Goal: Task Accomplishment & Management: Manage account settings

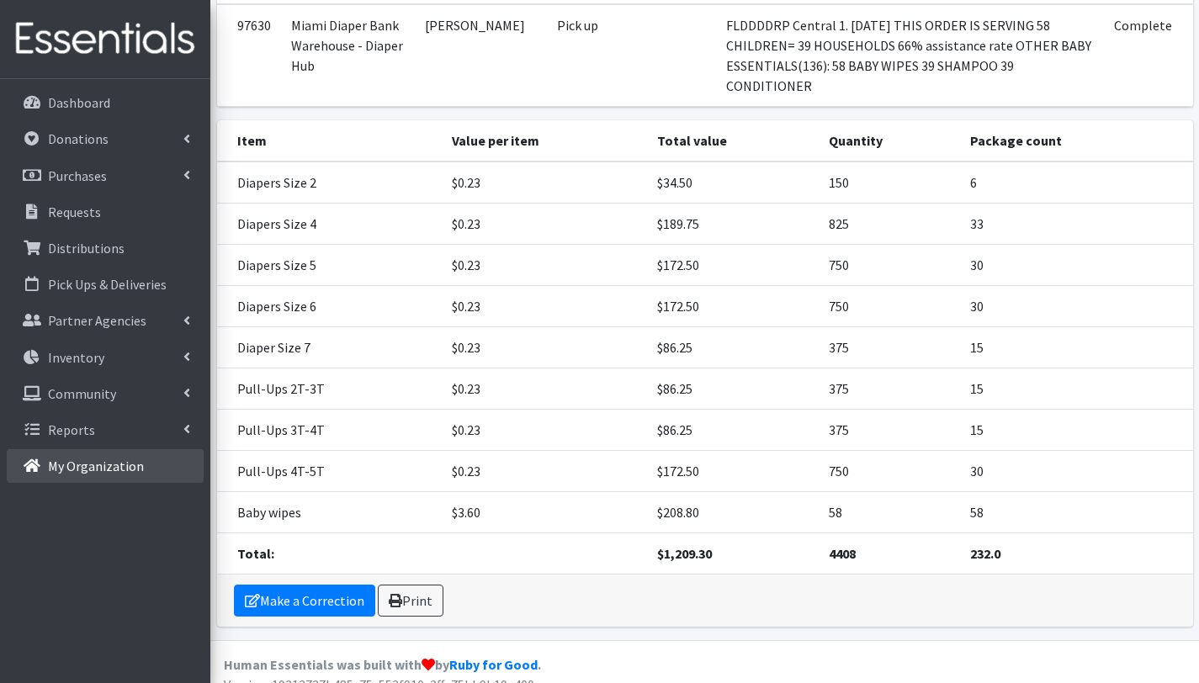
scroll to position [195, 0]
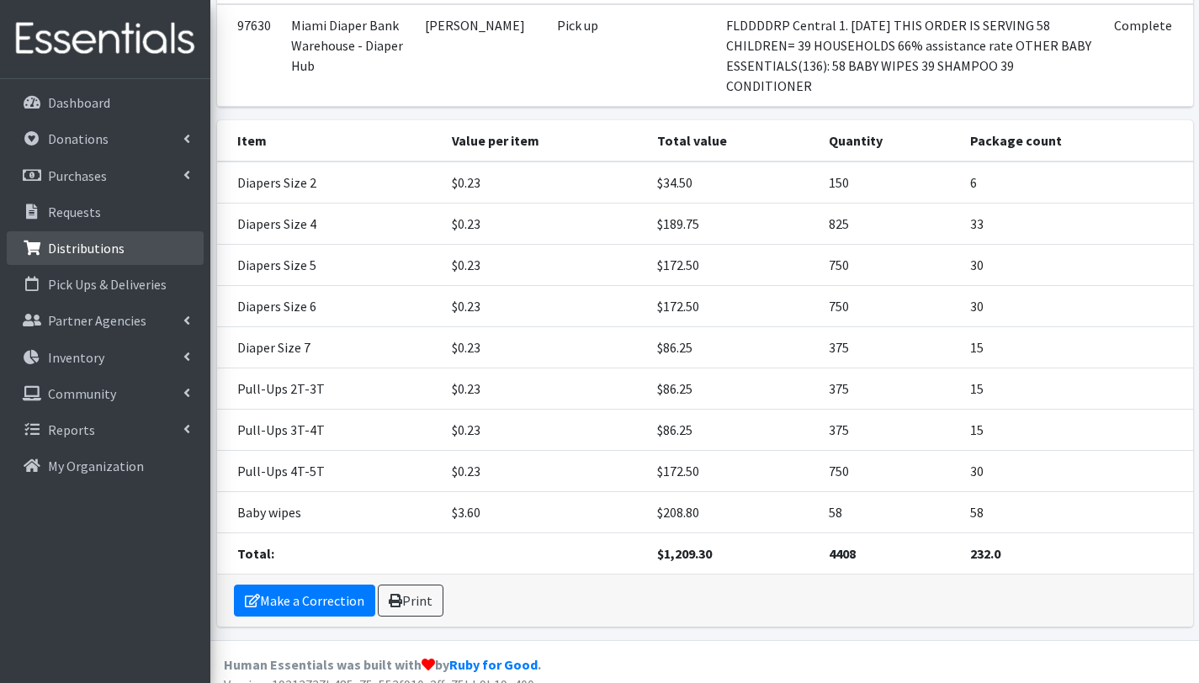
click at [95, 242] on p "Distributions" at bounding box center [86, 248] width 77 height 17
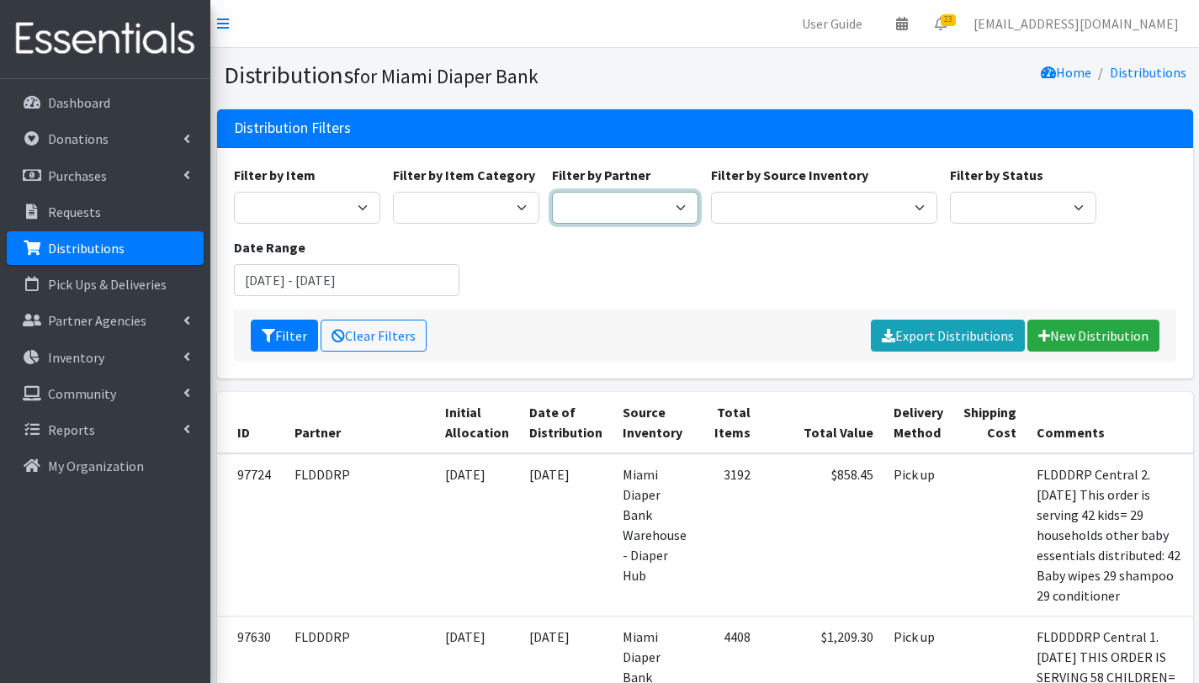
click at [677, 206] on select "305 Pink Pack A Safe Haven for Newborns Basic Needs Miami Belafonte TACOLCY Cen…" at bounding box center [625, 208] width 146 height 32
select select "6808"
click at [552, 192] on select "305 Pink Pack A Safe Haven for Newborns Basic Needs Miami Belafonte TACOLCY Cen…" at bounding box center [625, 208] width 146 height 32
click at [292, 338] on button "Filter" at bounding box center [284, 336] width 67 height 32
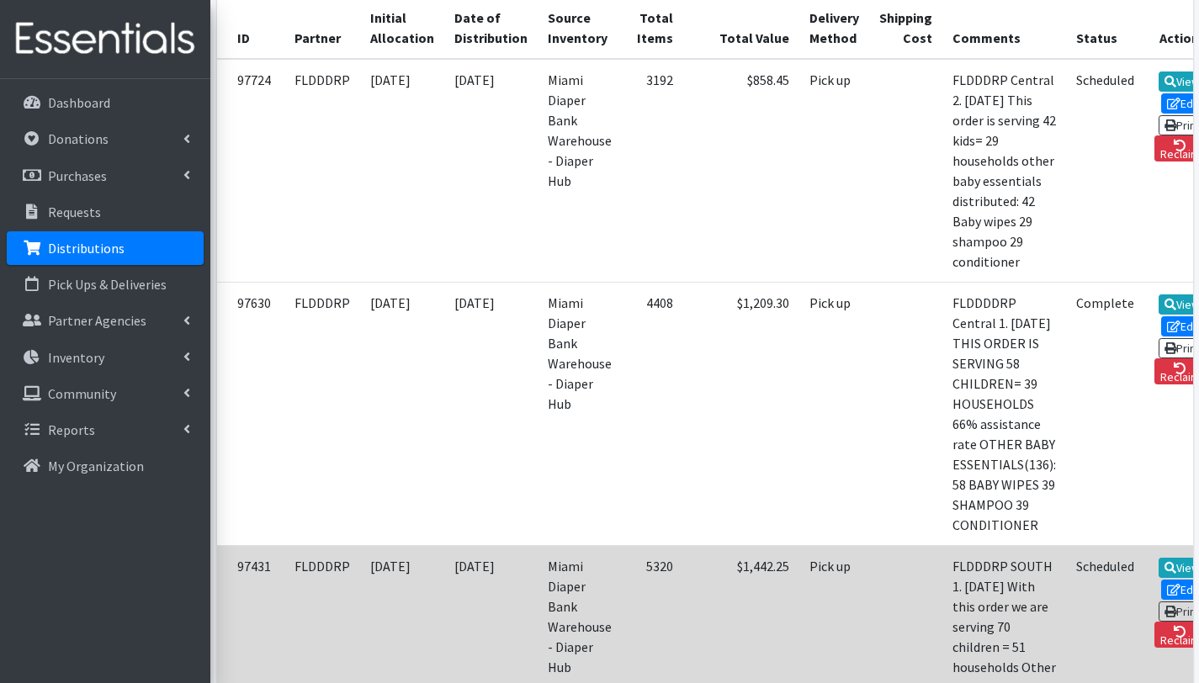
scroll to position [395, 0]
click at [1162, 599] on link "Edit" at bounding box center [1183, 589] width 45 height 20
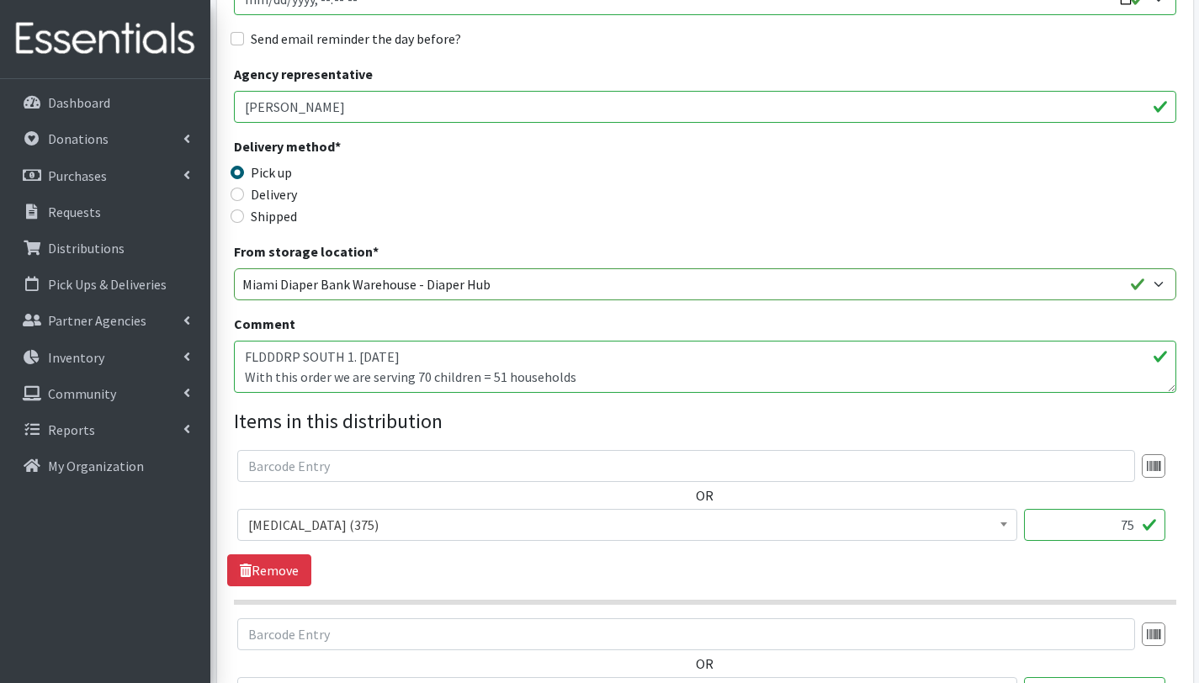
scroll to position [321, 0]
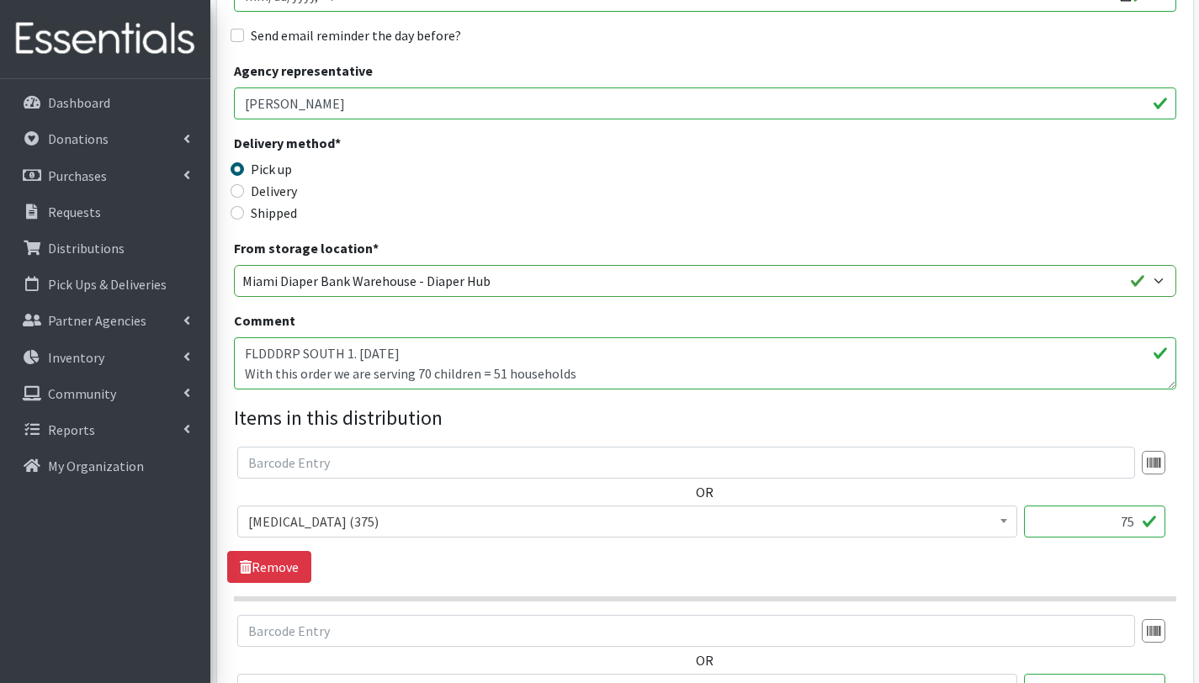
click at [425, 372] on textarea "FLDDDRP SOUTH 1. [DATE] With this order we are serving 70 children = 51 househo…" at bounding box center [705, 363] width 942 height 52
click at [373, 374] on textarea "FLDDDRP SOUTH 1. [DATE] With this order we are serving 70 children = 51 househo…" at bounding box center [705, 363] width 942 height 52
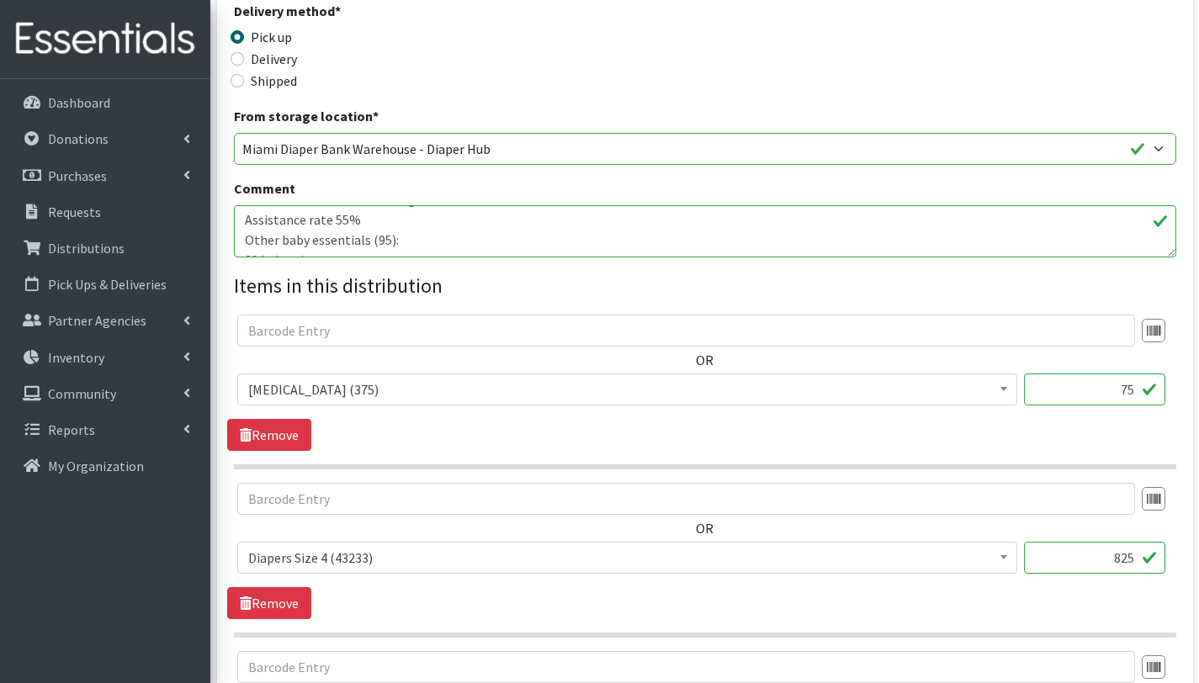
scroll to position [504, 0]
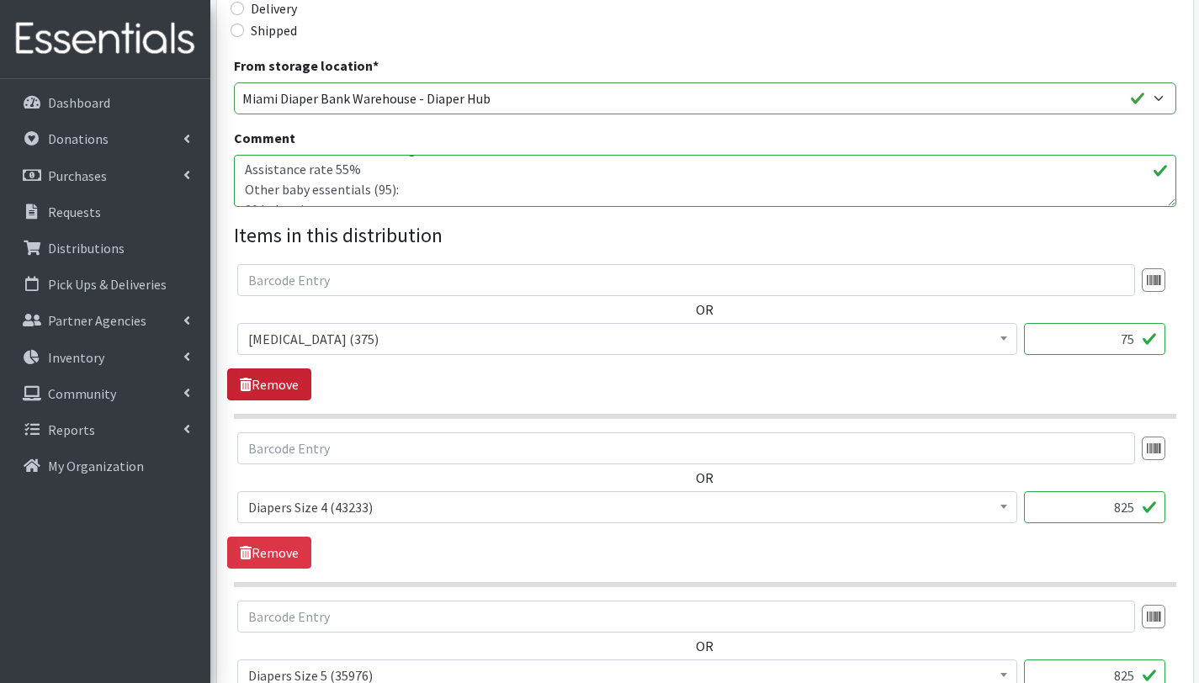
type textarea "FLDDDRP SOUTH 1. [DATE] With this order we are serving 39 children = 28 househo…"
click at [283, 385] on link "Remove" at bounding box center [269, 385] width 84 height 32
click at [1135, 340] on input "825" at bounding box center [1094, 339] width 141 height 32
type input "8"
type input "450"
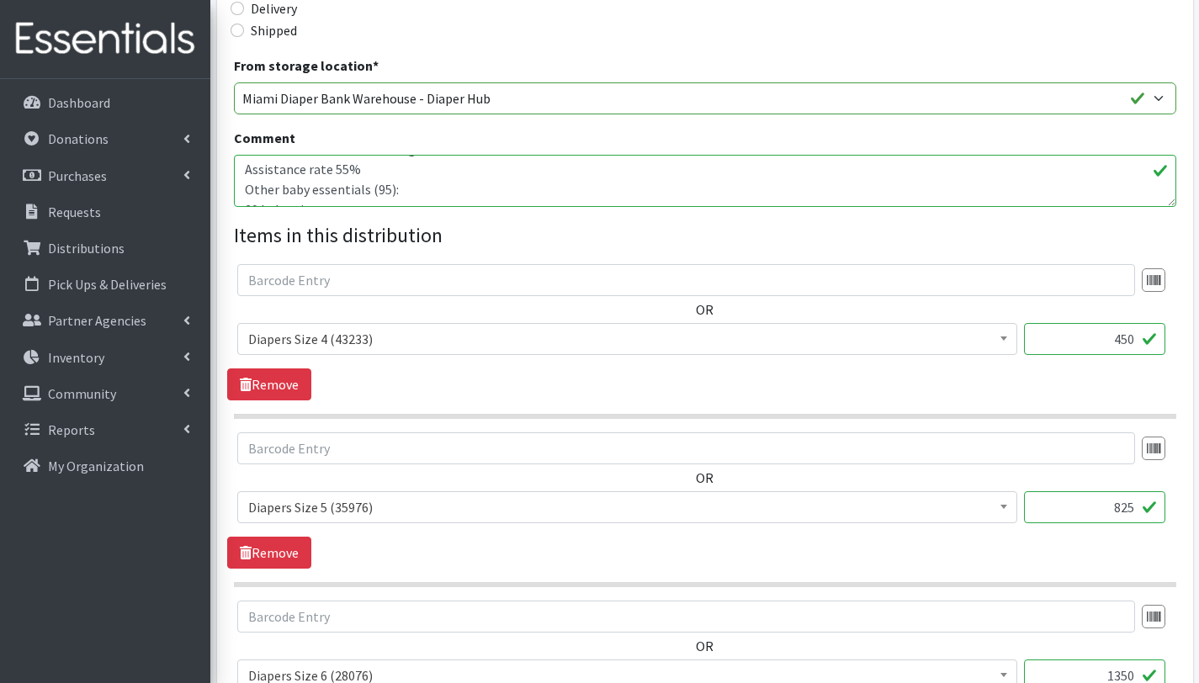
click at [1133, 511] on input "825" at bounding box center [1094, 507] width 141 height 32
type input "8"
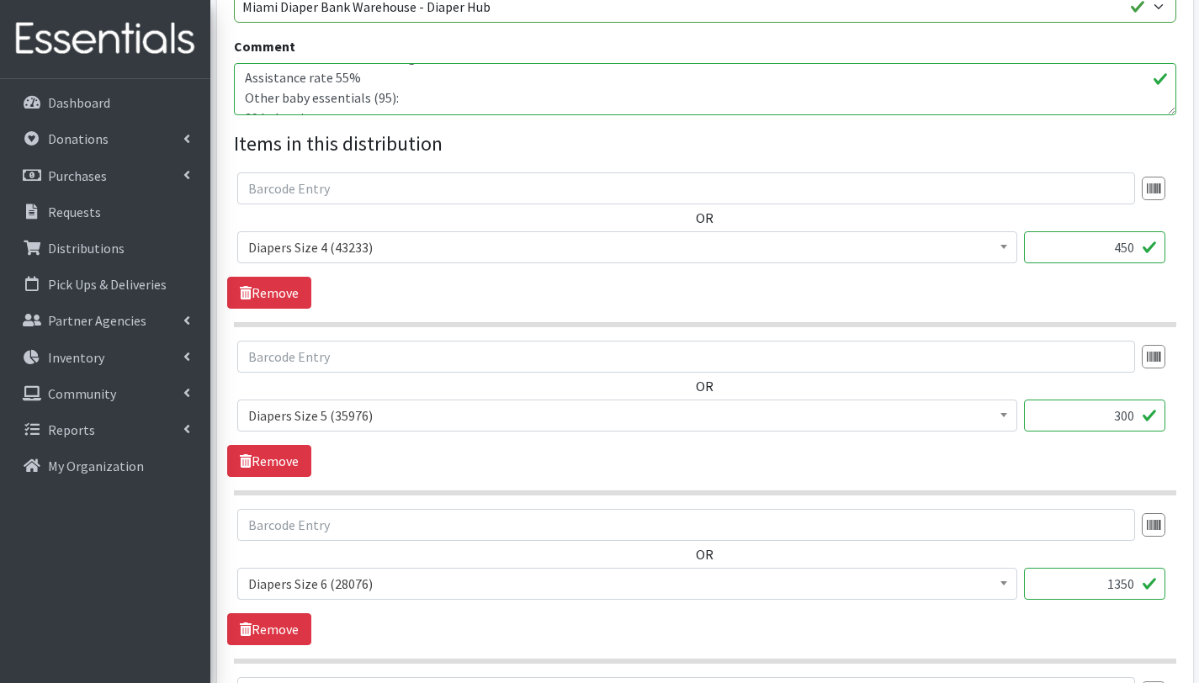
scroll to position [599, 0]
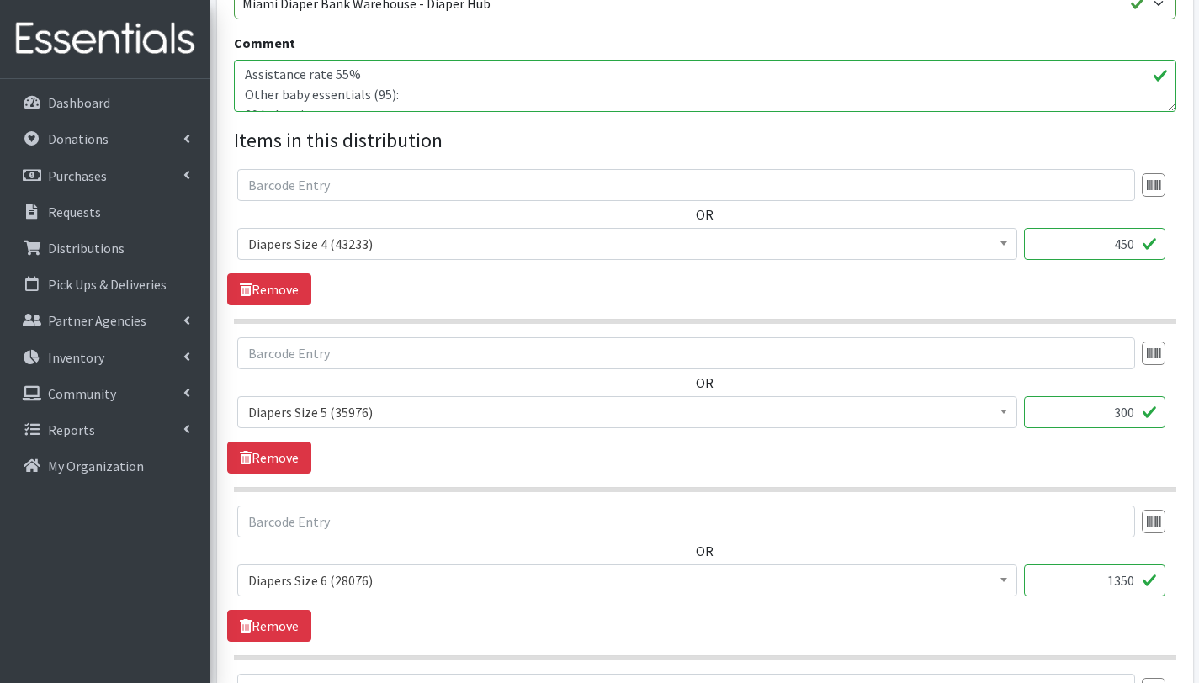
type input "300"
click at [1128, 581] on input "1350" at bounding box center [1094, 581] width 141 height 32
click at [1030, 468] on div "OR # - Total number of kids being served with this order: (0) Adult Briefs (Lar…" at bounding box center [704, 405] width 955 height 136
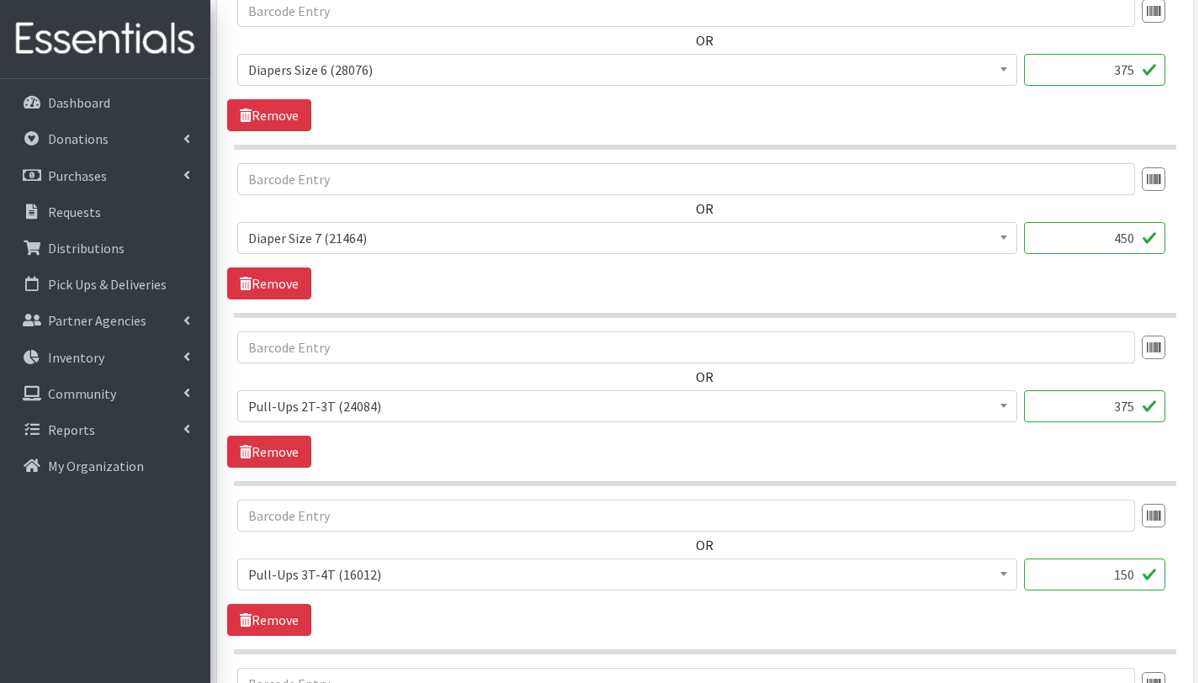
scroll to position [1112, 0]
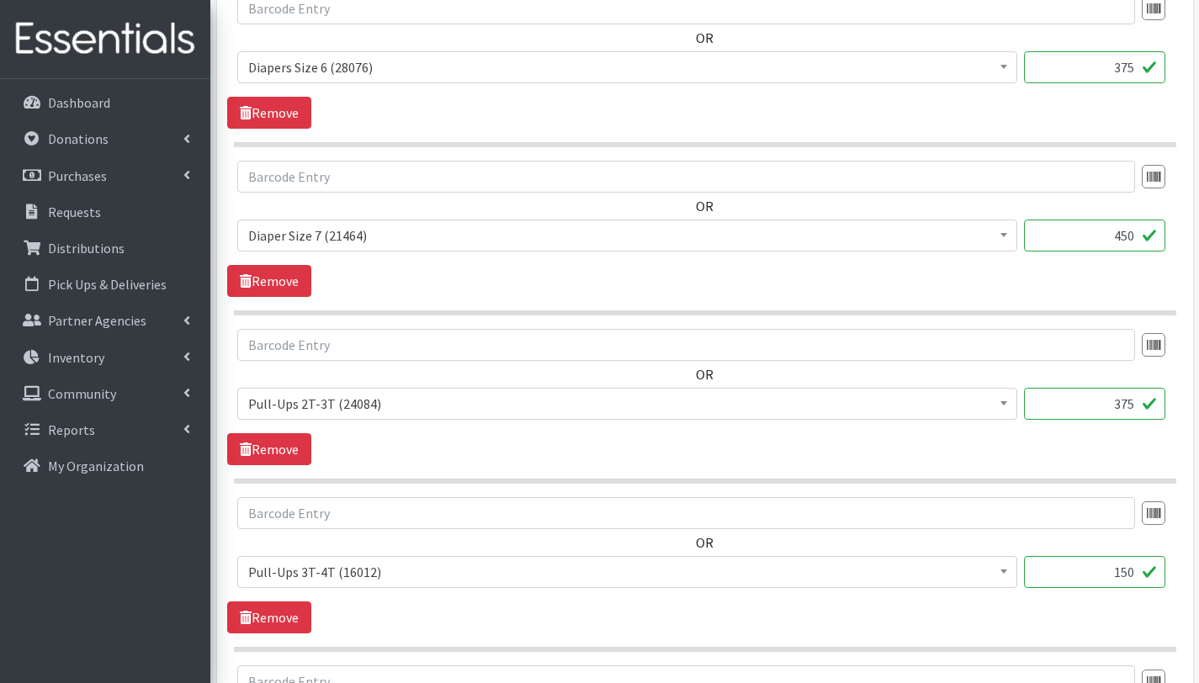
click at [1136, 234] on input "450" at bounding box center [1094, 236] width 141 height 32
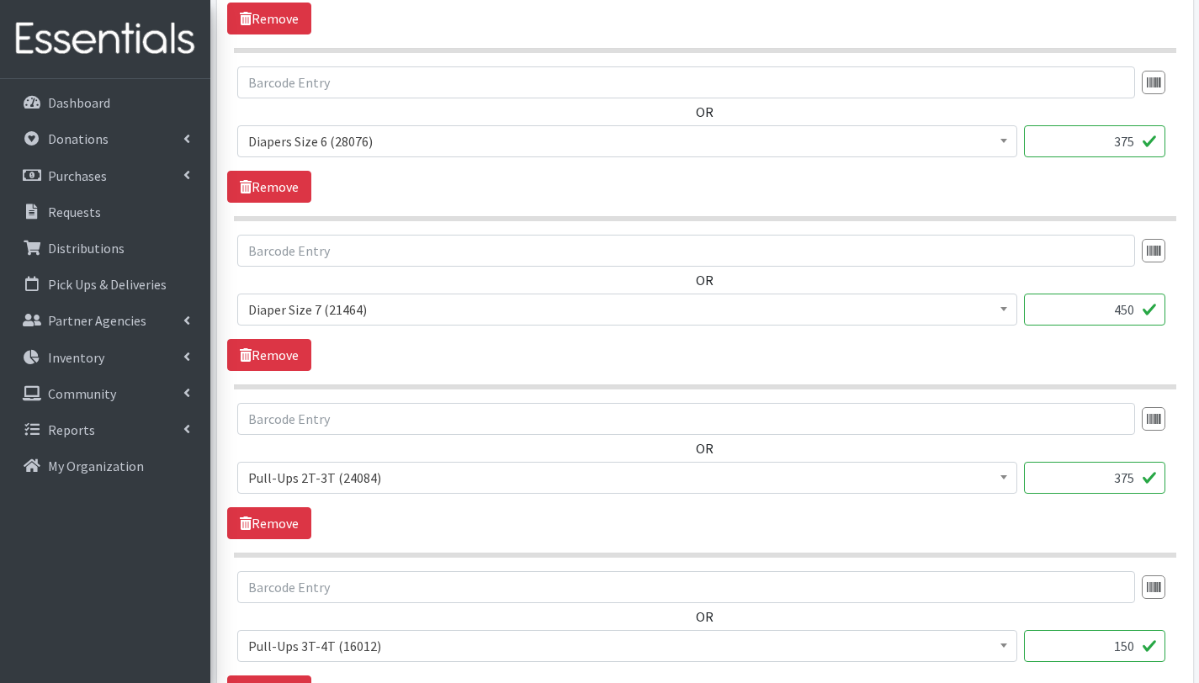
scroll to position [1037, 0]
click at [1131, 145] on input "375" at bounding box center [1094, 142] width 141 height 32
type input "3"
type input "825"
click at [1134, 310] on input "450" at bounding box center [1094, 311] width 141 height 32
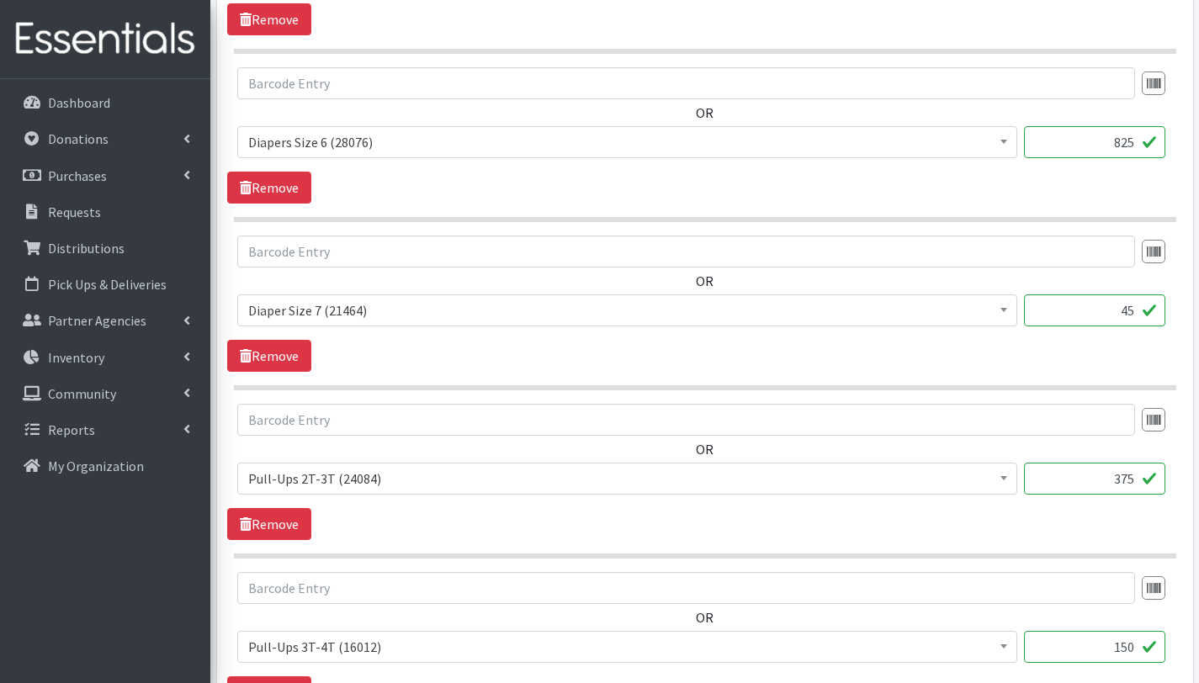
type input "4"
type input "375"
click at [1124, 443] on div "OR # - Total number of kids being served with this order: (0) Adult Briefs (Lar…" at bounding box center [704, 456] width 955 height 104
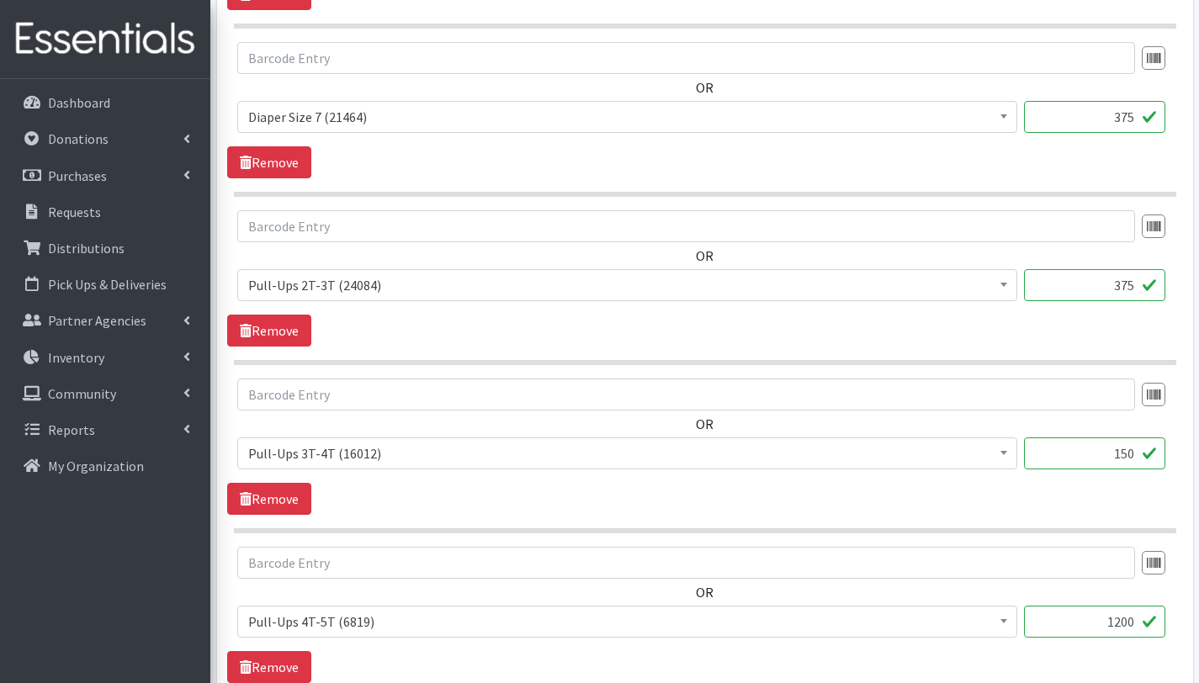
scroll to position [1234, 0]
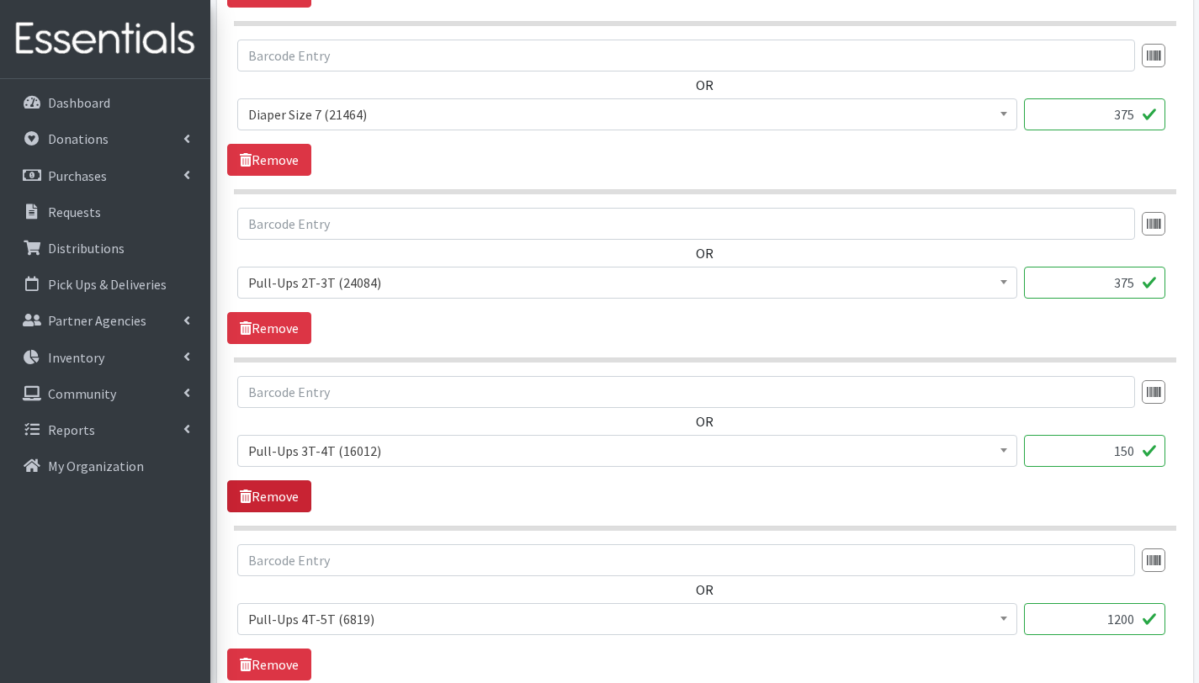
click at [284, 498] on link "Remove" at bounding box center [269, 496] width 84 height 32
click at [1131, 445] on input "1200" at bounding box center [1094, 451] width 141 height 32
type input "1"
type input "825"
click at [1138, 618] on input "70" at bounding box center [1094, 619] width 141 height 32
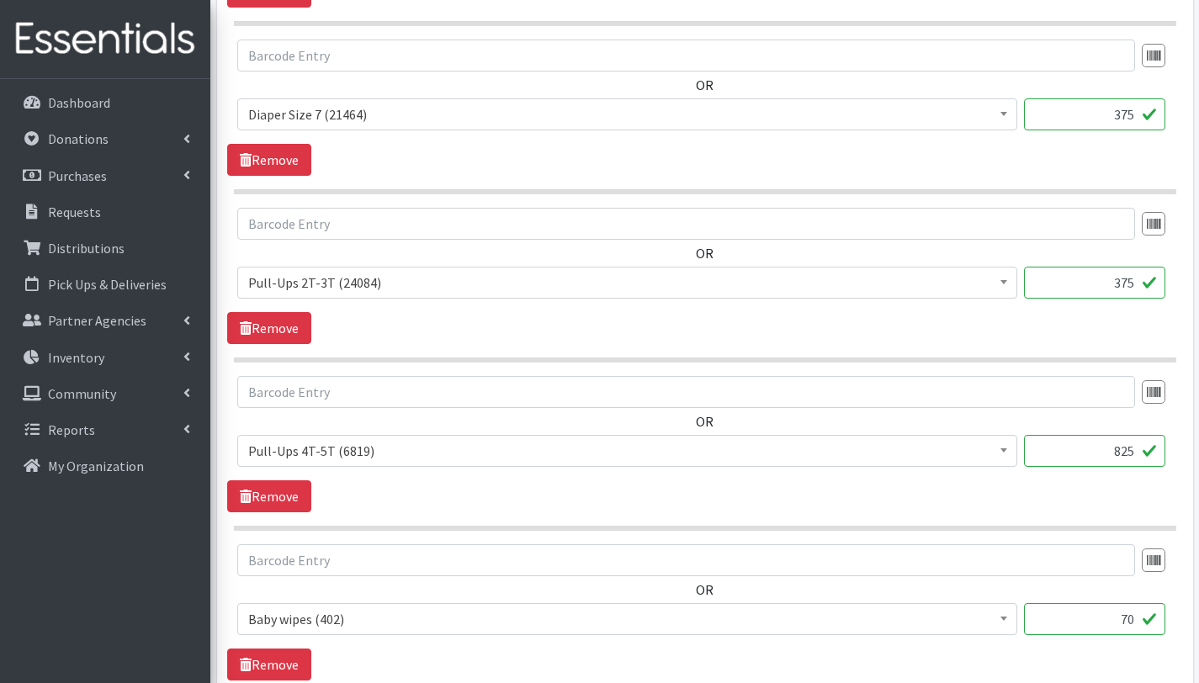
type input "7"
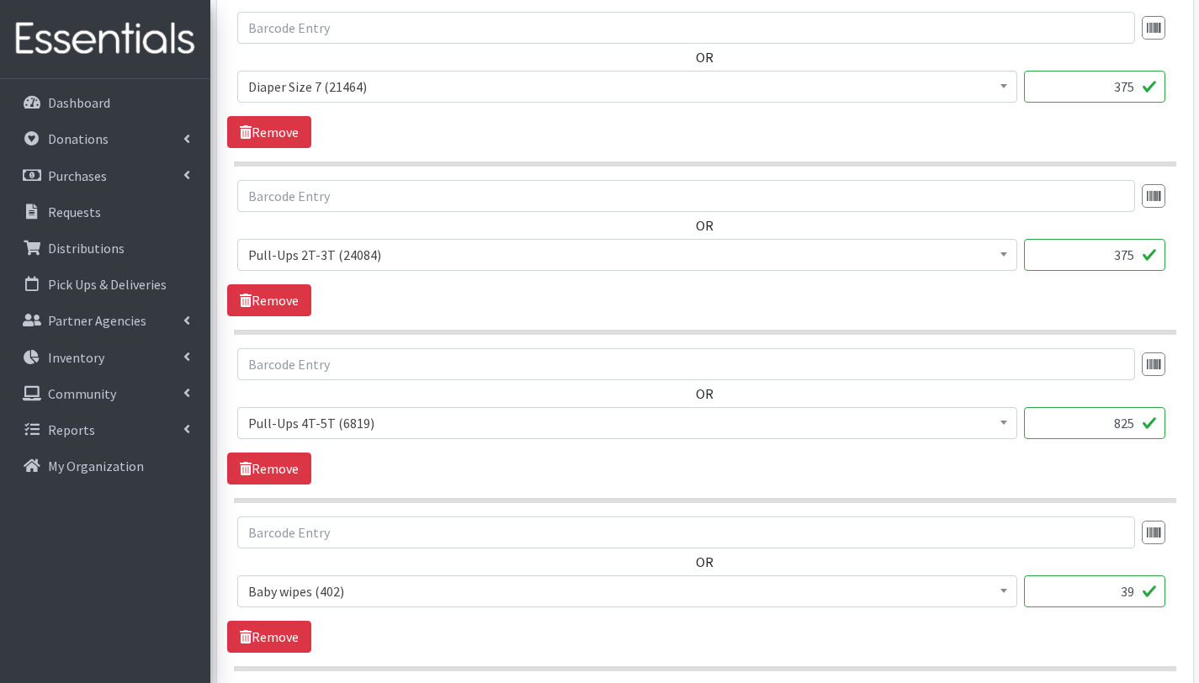
scroll to position [1467, 0]
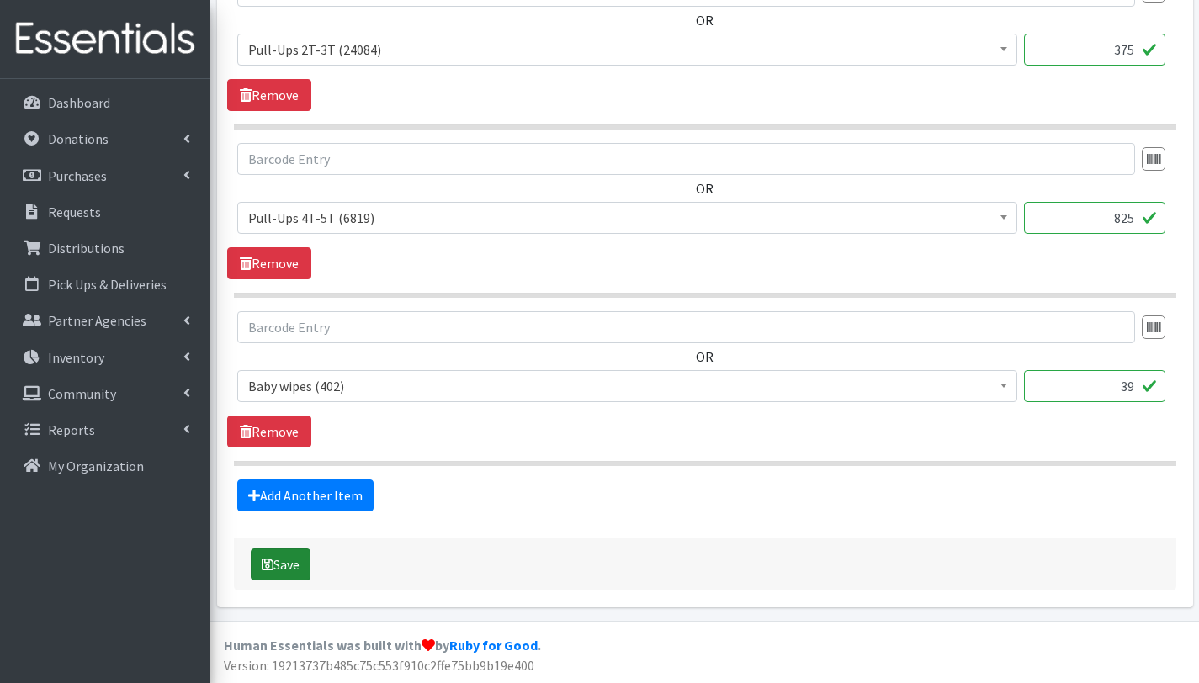
type input "39"
click at [290, 565] on button "Save" at bounding box center [281, 565] width 60 height 32
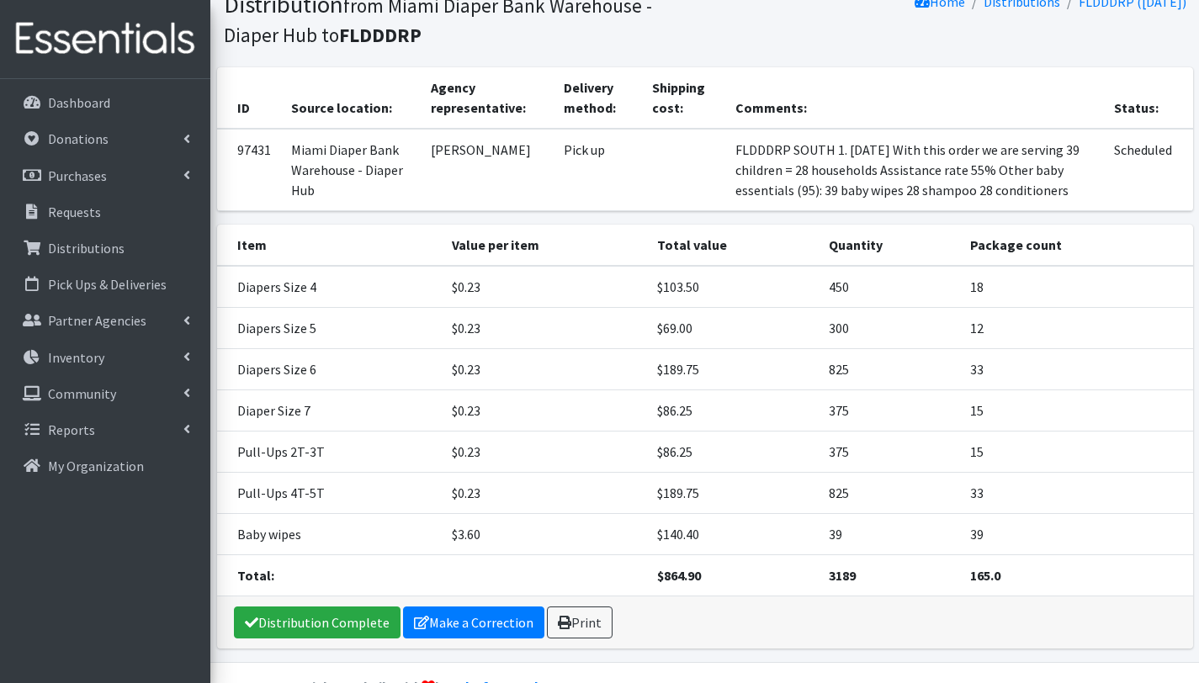
scroll to position [224, 0]
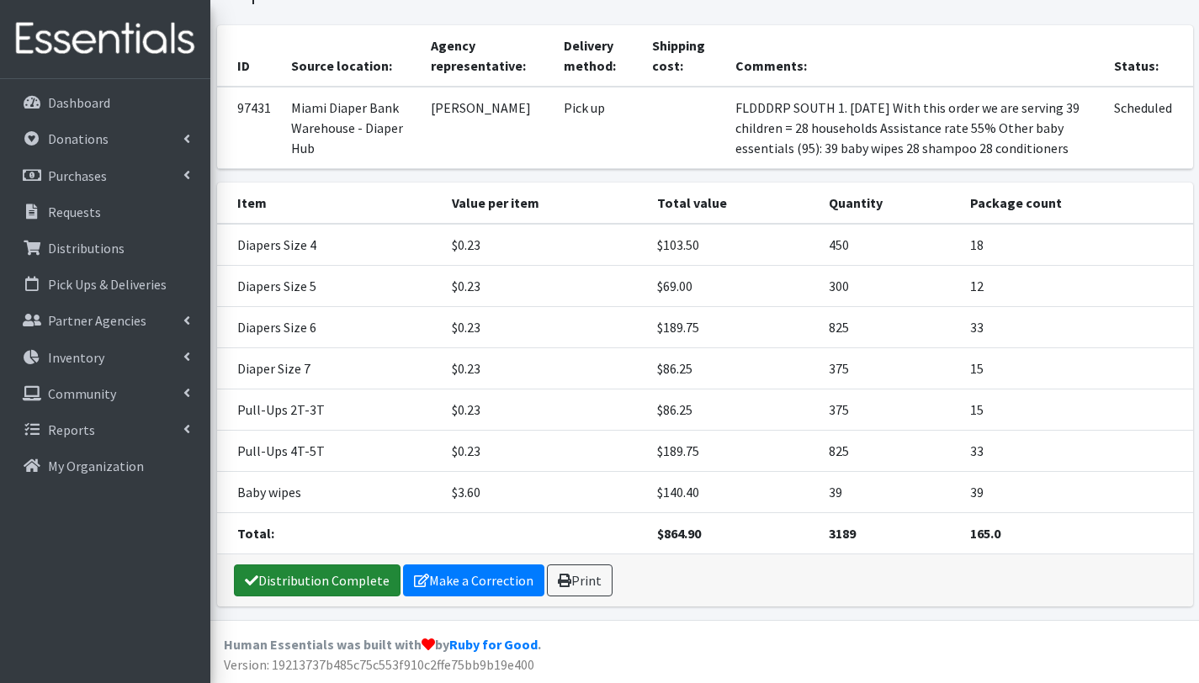
click at [327, 584] on link "Distribution Complete" at bounding box center [317, 581] width 167 height 32
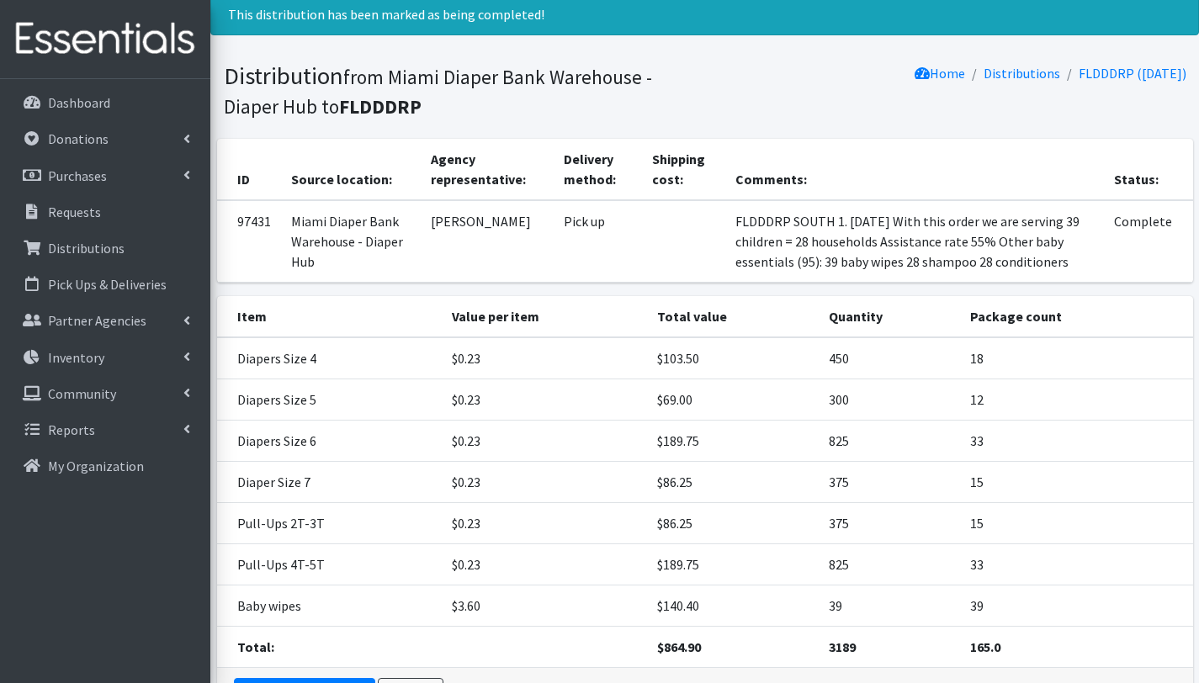
scroll to position [168, 0]
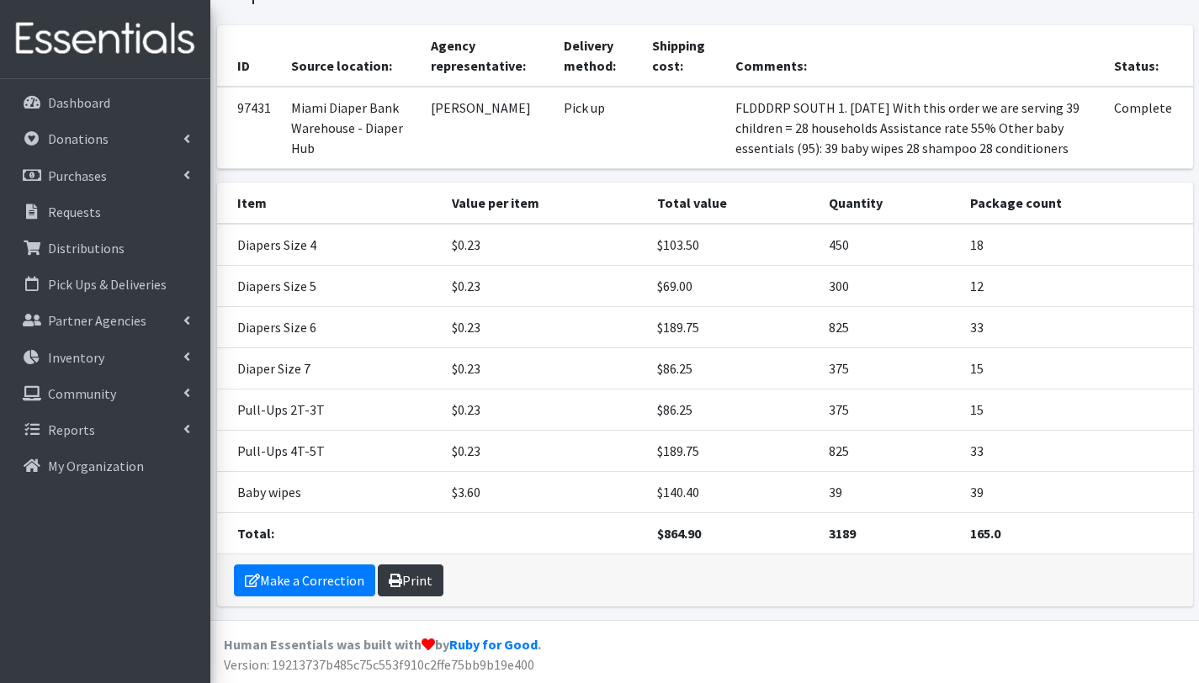
click at [419, 576] on link "Print" at bounding box center [411, 581] width 66 height 32
